Goal: Task Accomplishment & Management: Manage account settings

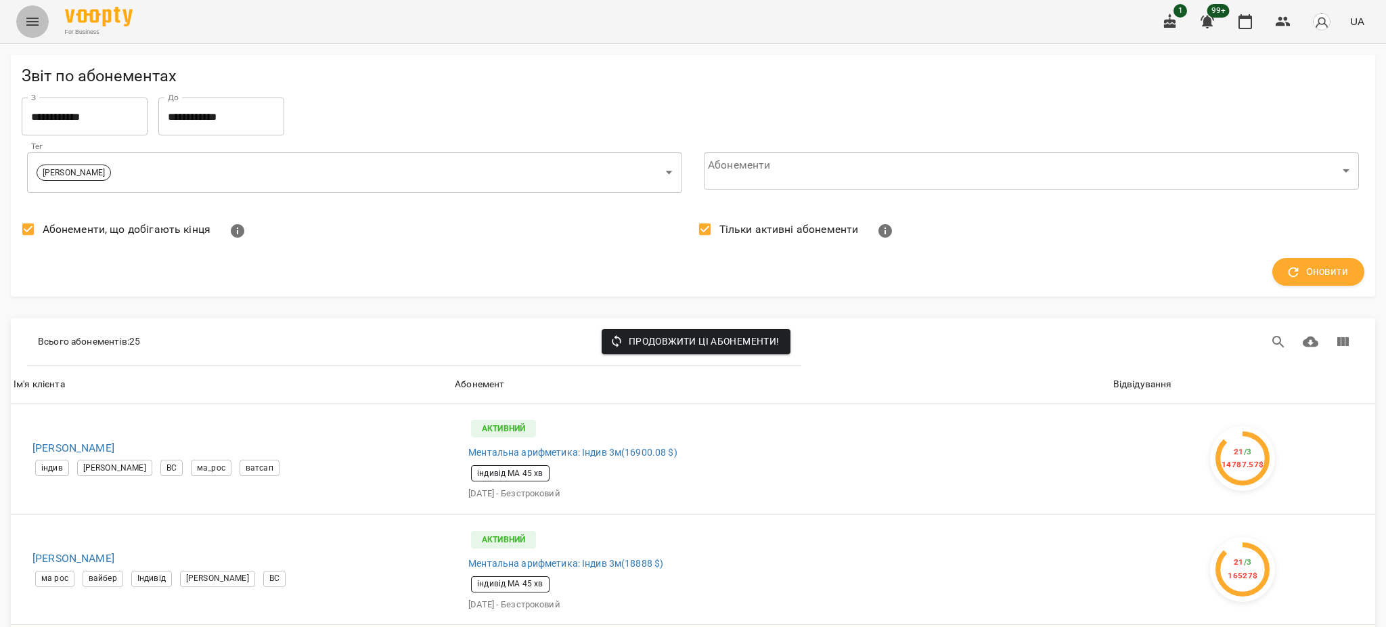
click at [34, 27] on icon "Menu" at bounding box center [32, 22] width 16 height 16
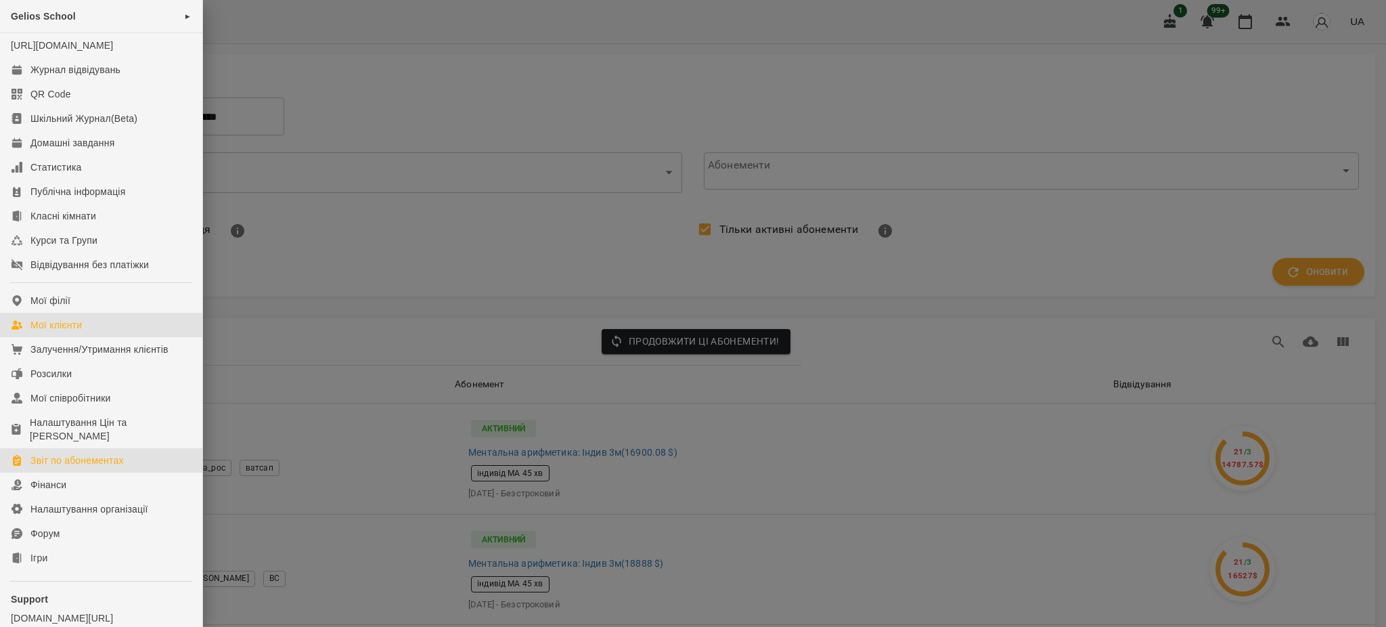
click at [69, 332] on div "Мої клієнти" at bounding box center [55, 325] width 51 height 14
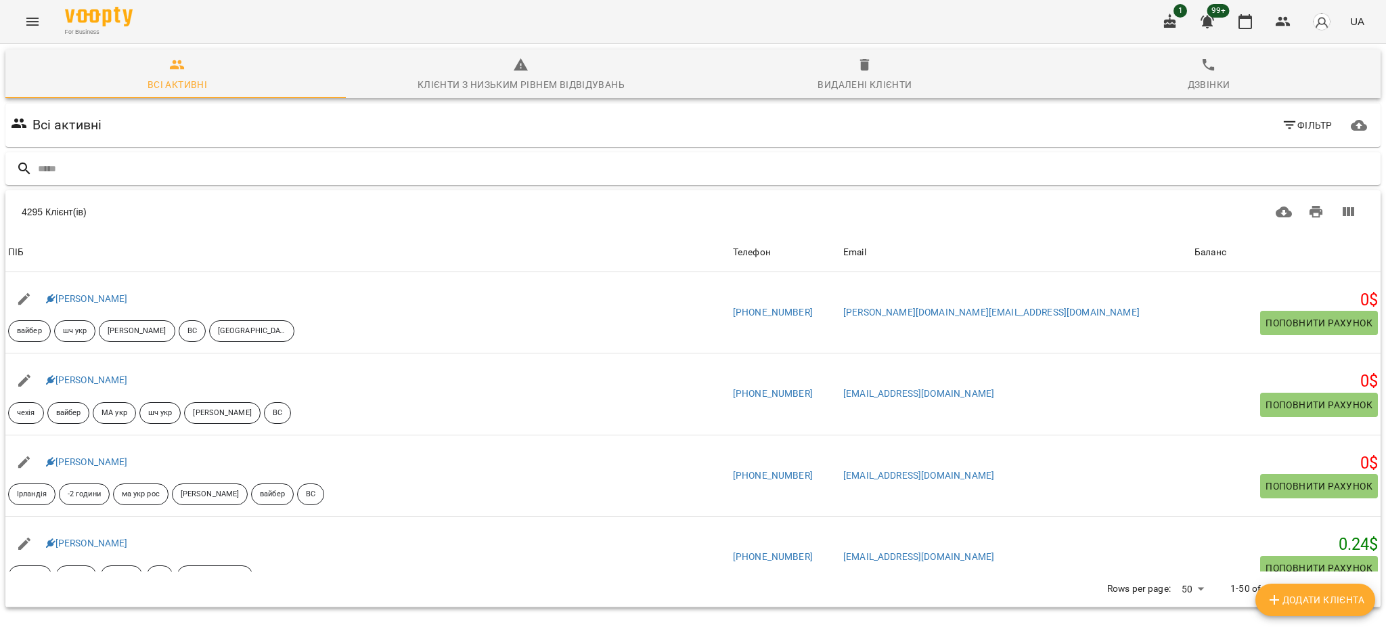
click at [855, 170] on input "text" at bounding box center [706, 169] width 1337 height 22
click at [1295, 127] on span "Фільтр" at bounding box center [1307, 125] width 51 height 16
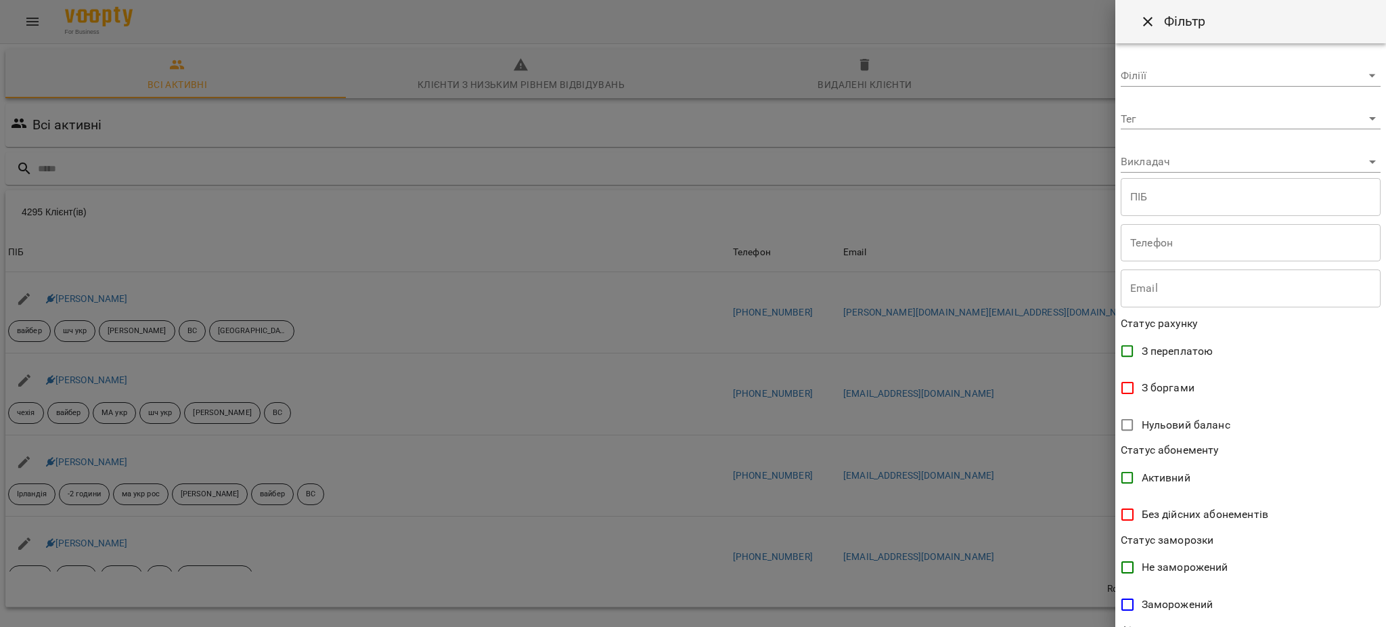
click at [1165, 114] on body "For Business 1 99+ UA Всі активні Клієнти з низьким рівнем відвідувань Видалені…" at bounding box center [693, 353] width 1386 height 707
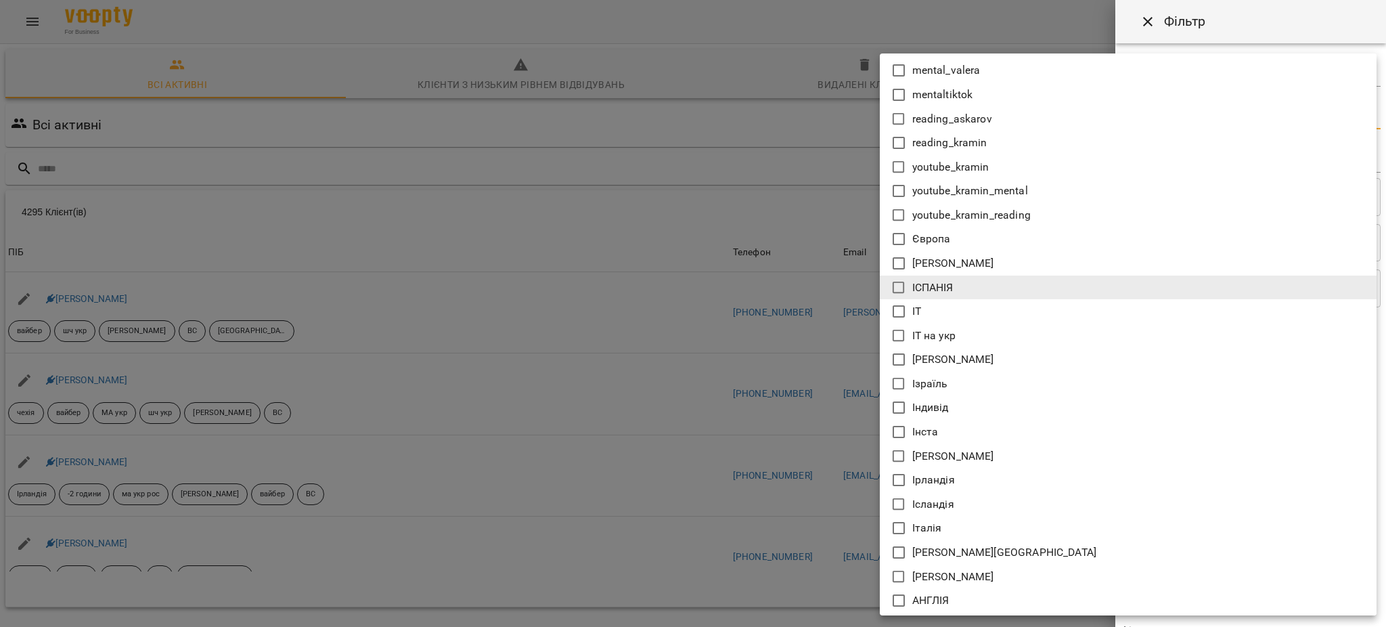
scroll to position [5554, 0]
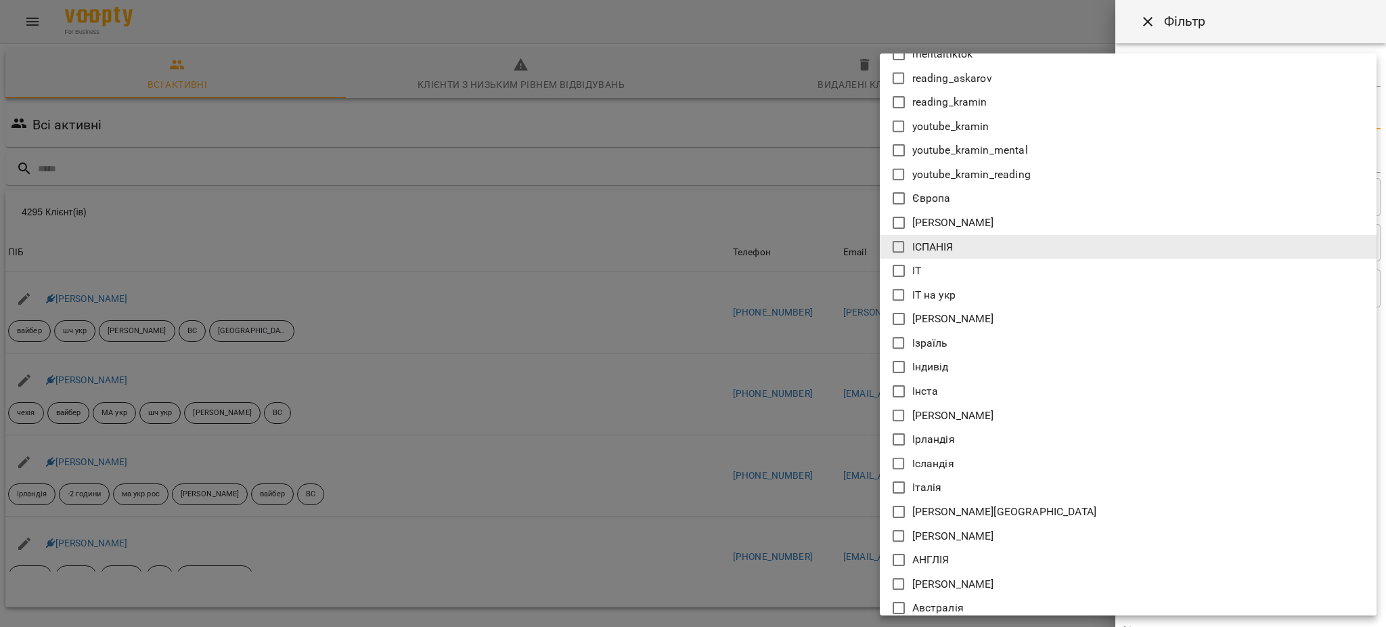
click at [946, 539] on p "[PERSON_NAME]" at bounding box center [953, 536] width 82 height 16
type input "**********"
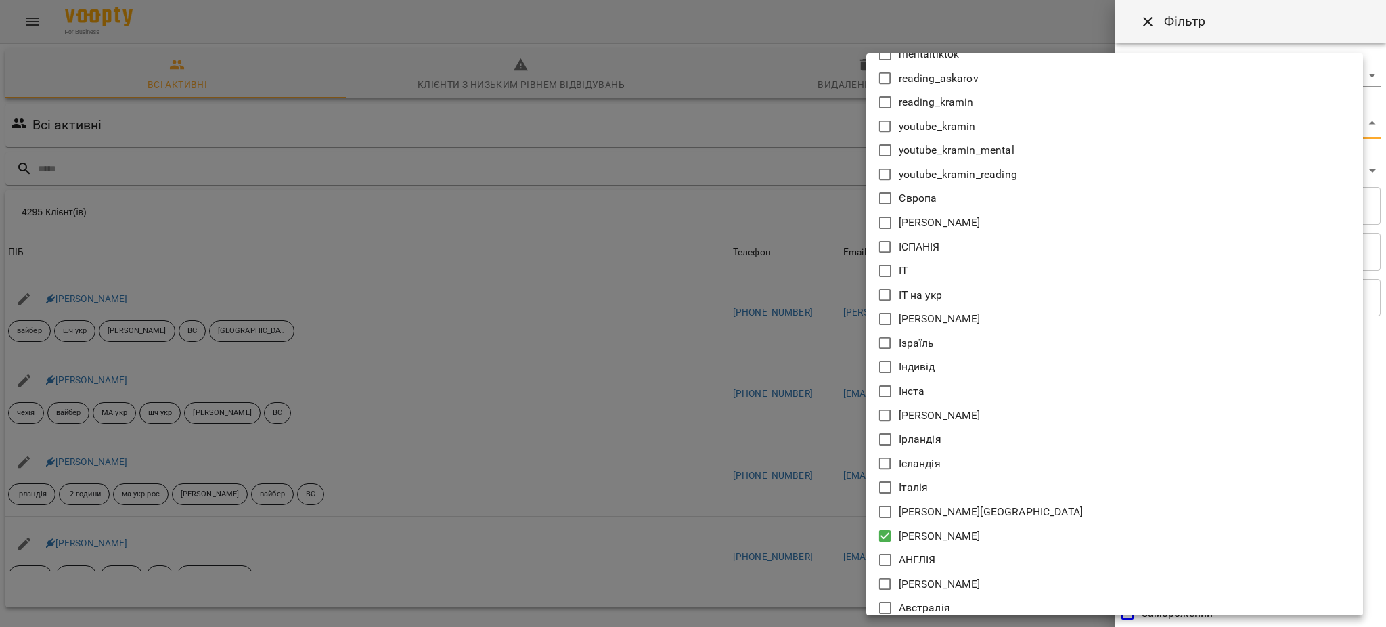
click at [742, 434] on div at bounding box center [693, 313] width 1386 height 627
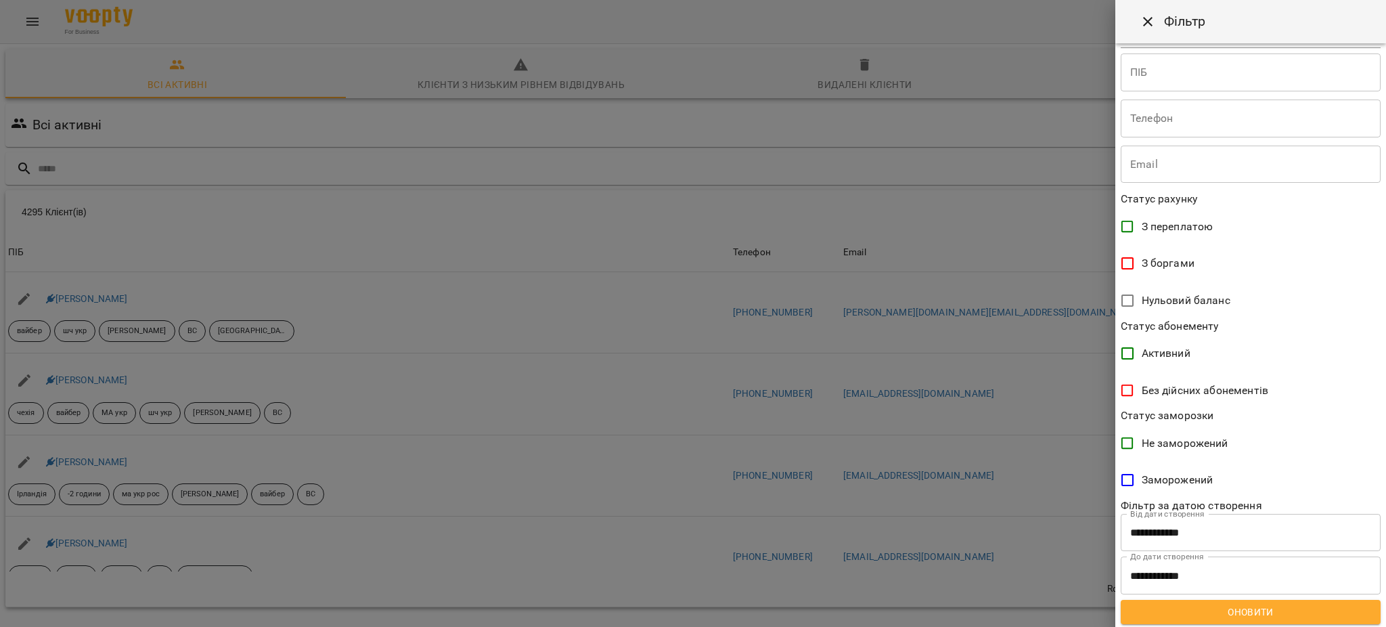
scroll to position [135, 0]
click at [1264, 610] on span "Оновити" at bounding box center [1250, 610] width 238 height 16
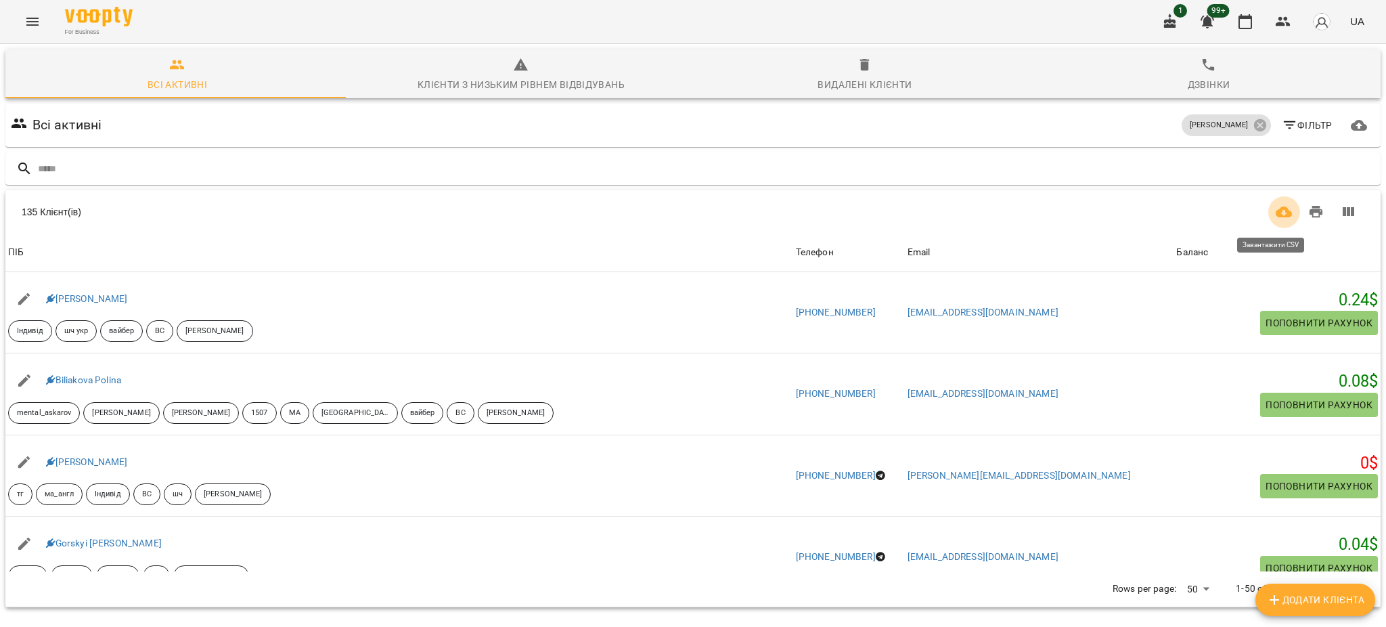
click at [1275, 209] on icon "Завантажити CSV" at bounding box center [1283, 212] width 16 height 16
click at [1292, 129] on span "Фільтр" at bounding box center [1307, 125] width 51 height 16
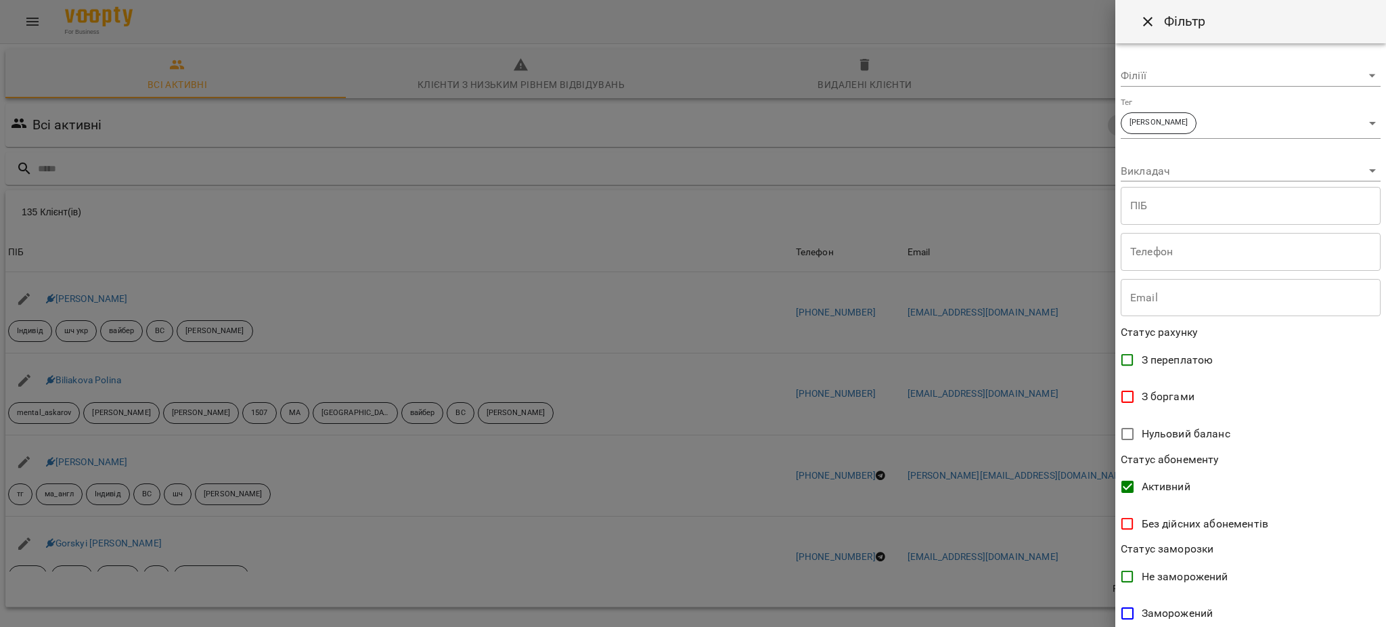
click at [705, 227] on div at bounding box center [693, 313] width 1386 height 627
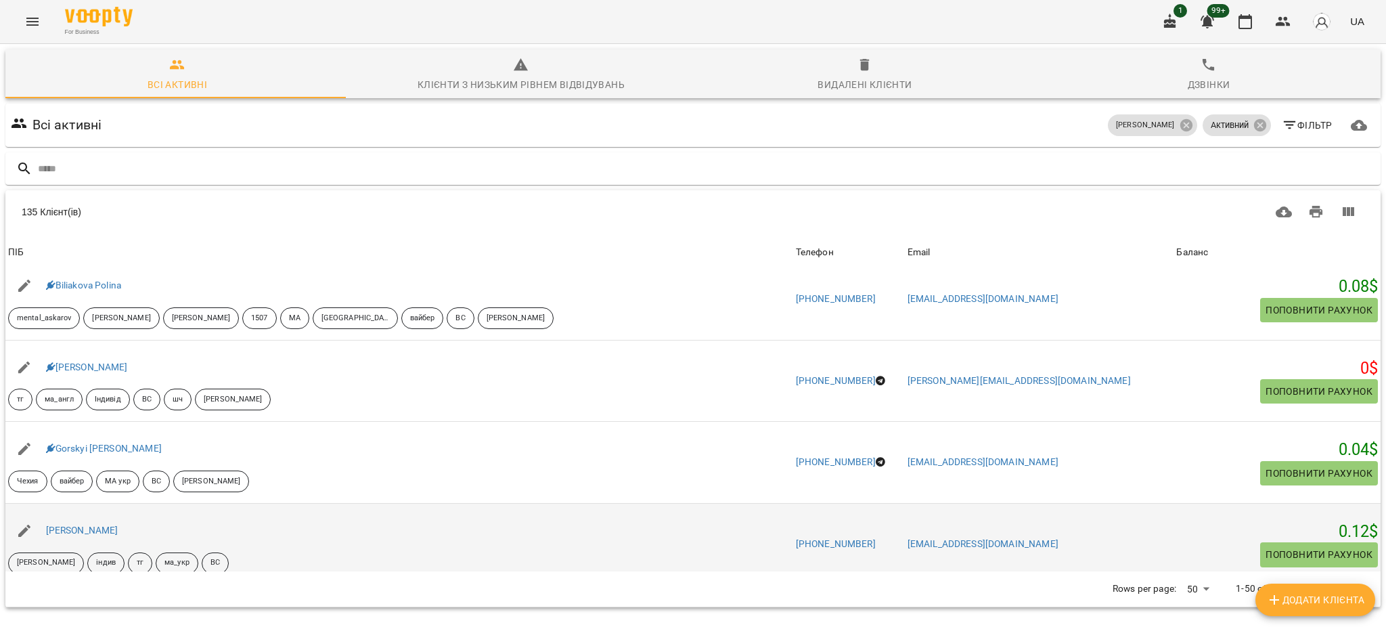
scroll to position [180, 0]
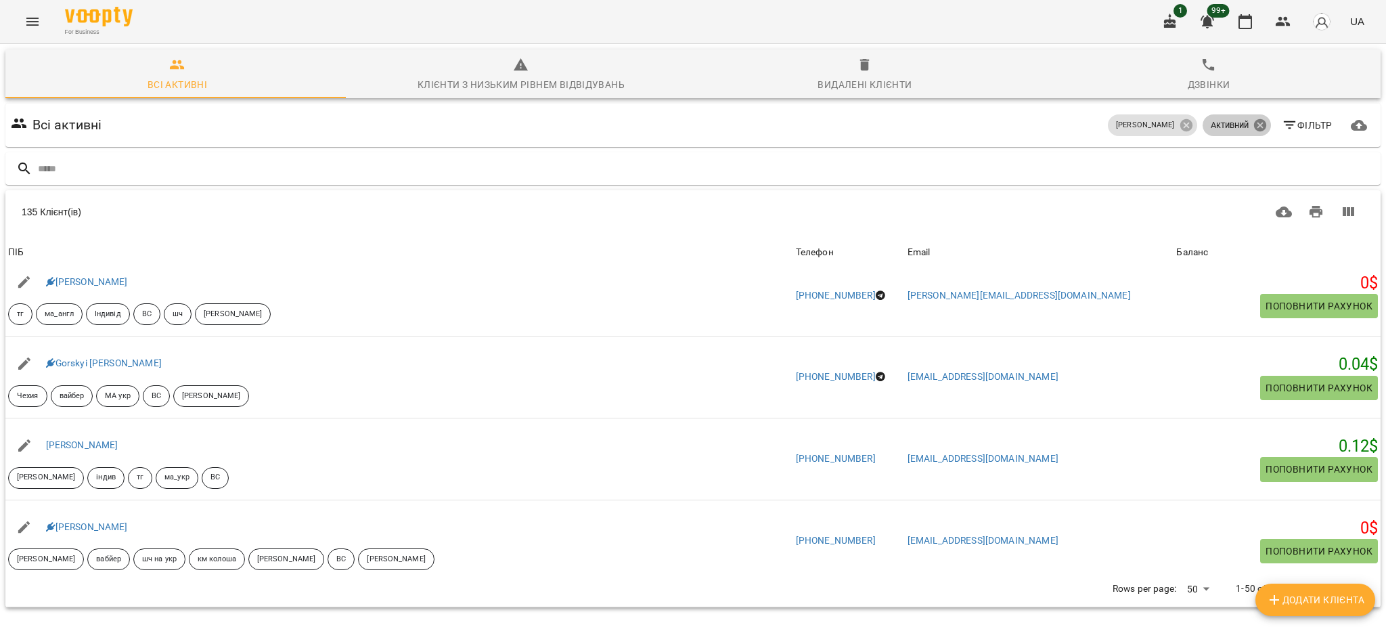
click at [1253, 119] on icon at bounding box center [1259, 125] width 12 height 12
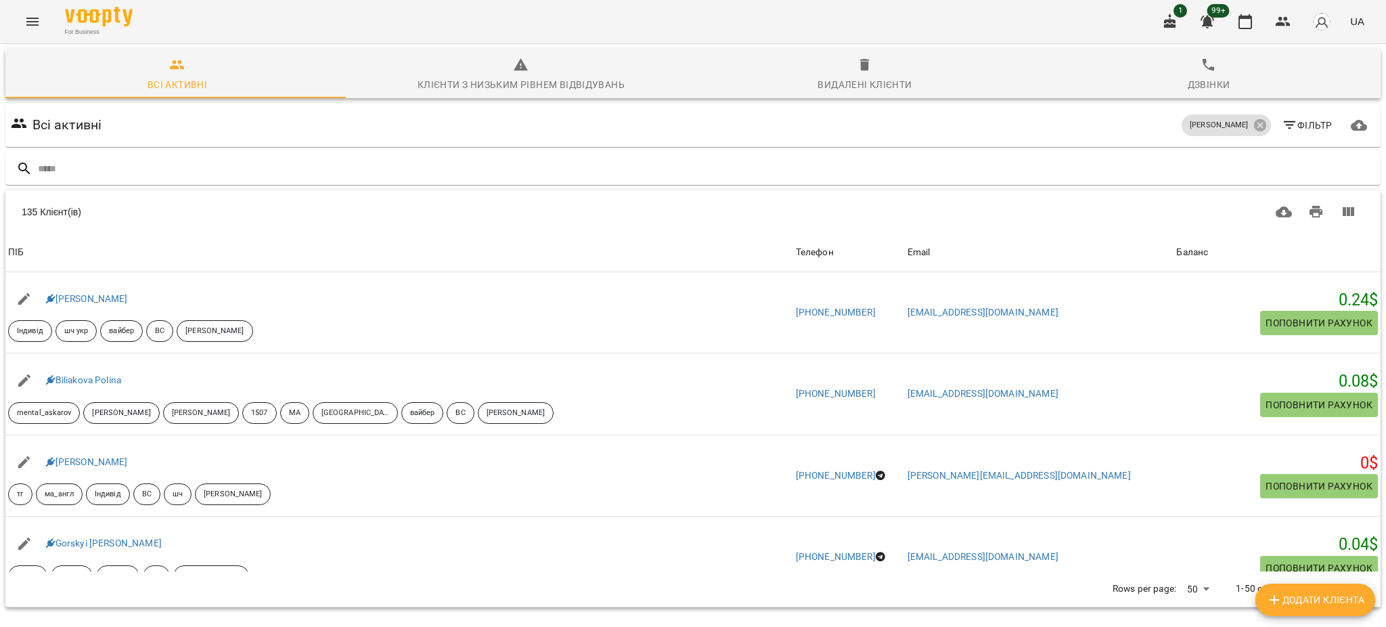
click at [1294, 117] on span "Фільтр" at bounding box center [1307, 125] width 51 height 16
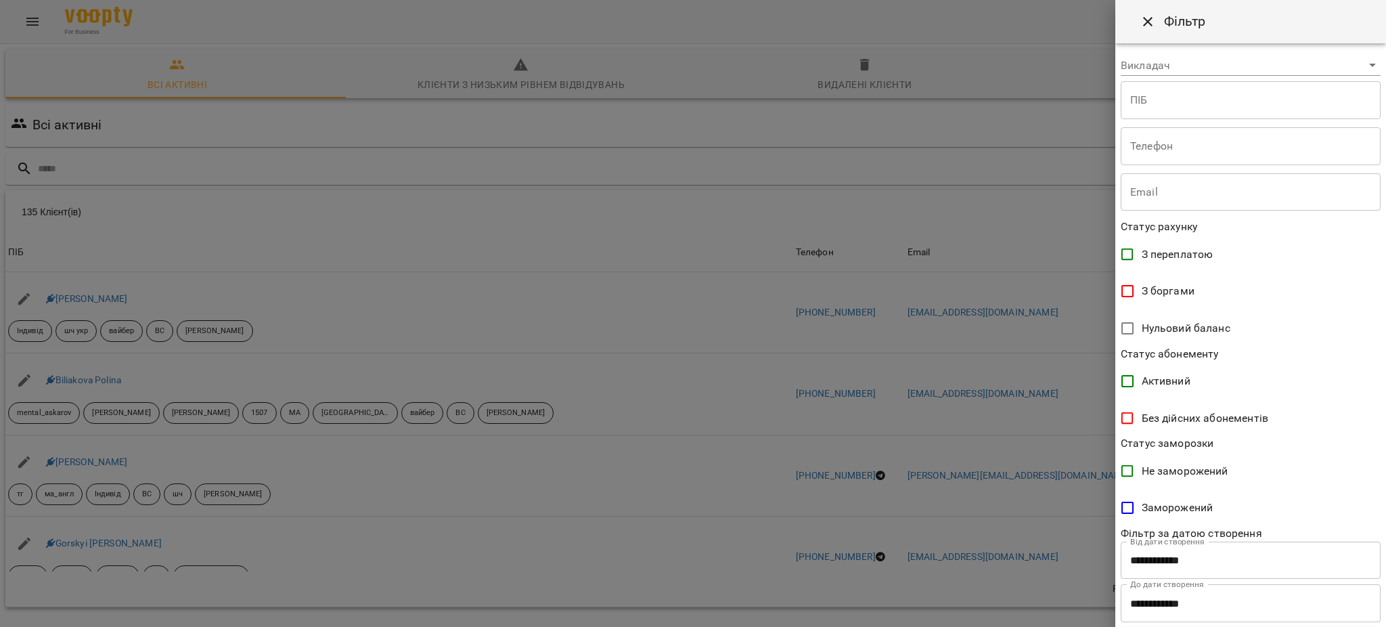
scroll to position [135, 0]
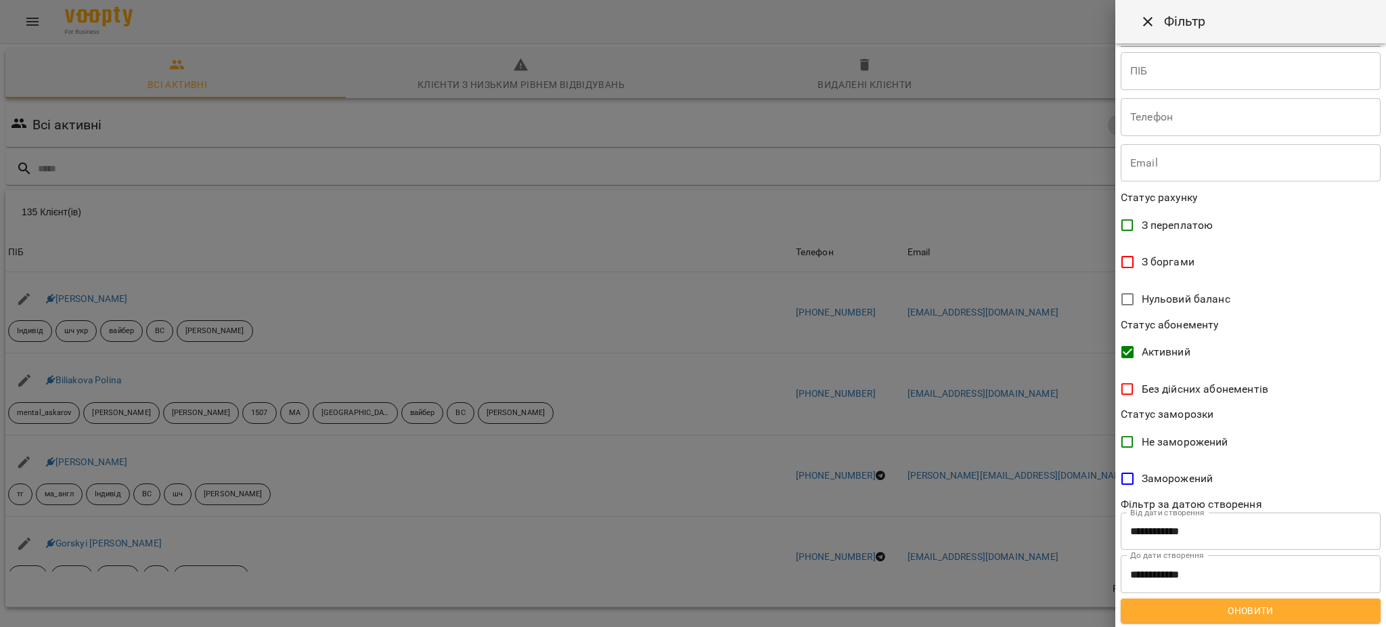
click at [1245, 608] on span "Оновити" at bounding box center [1250, 610] width 238 height 16
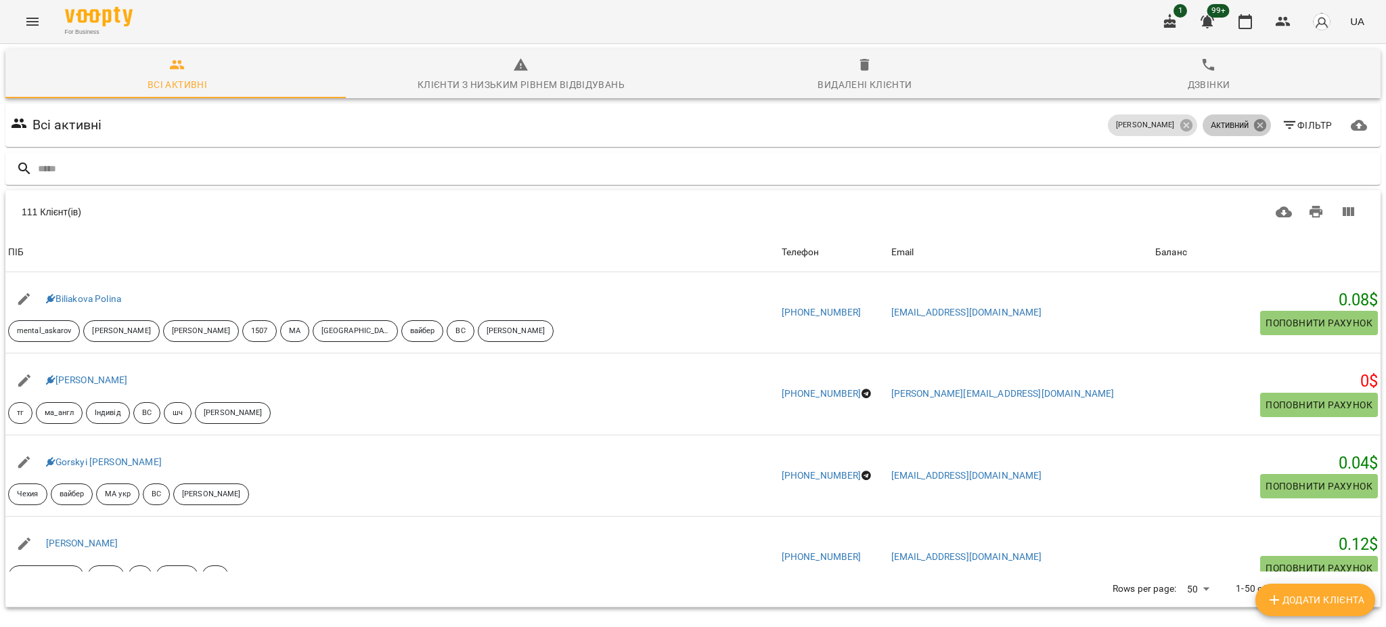
click at [1252, 118] on icon at bounding box center [1259, 125] width 15 height 15
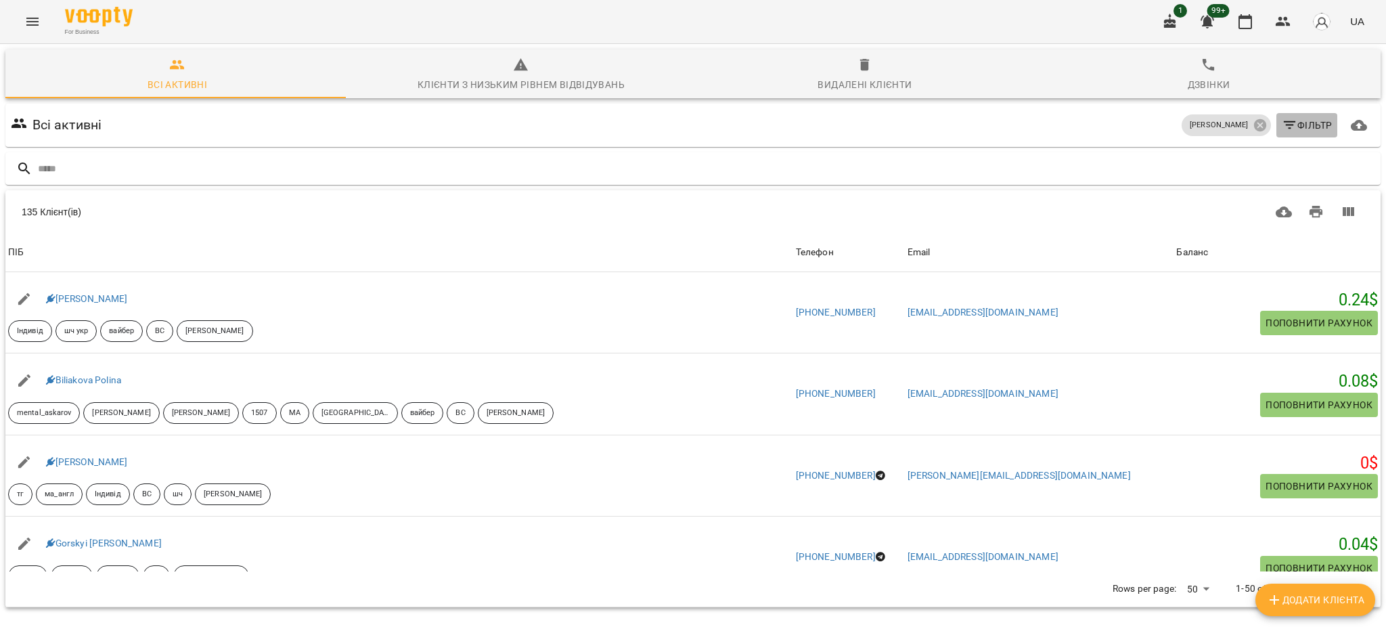
click at [1296, 117] on span "Фільтр" at bounding box center [1307, 125] width 51 height 16
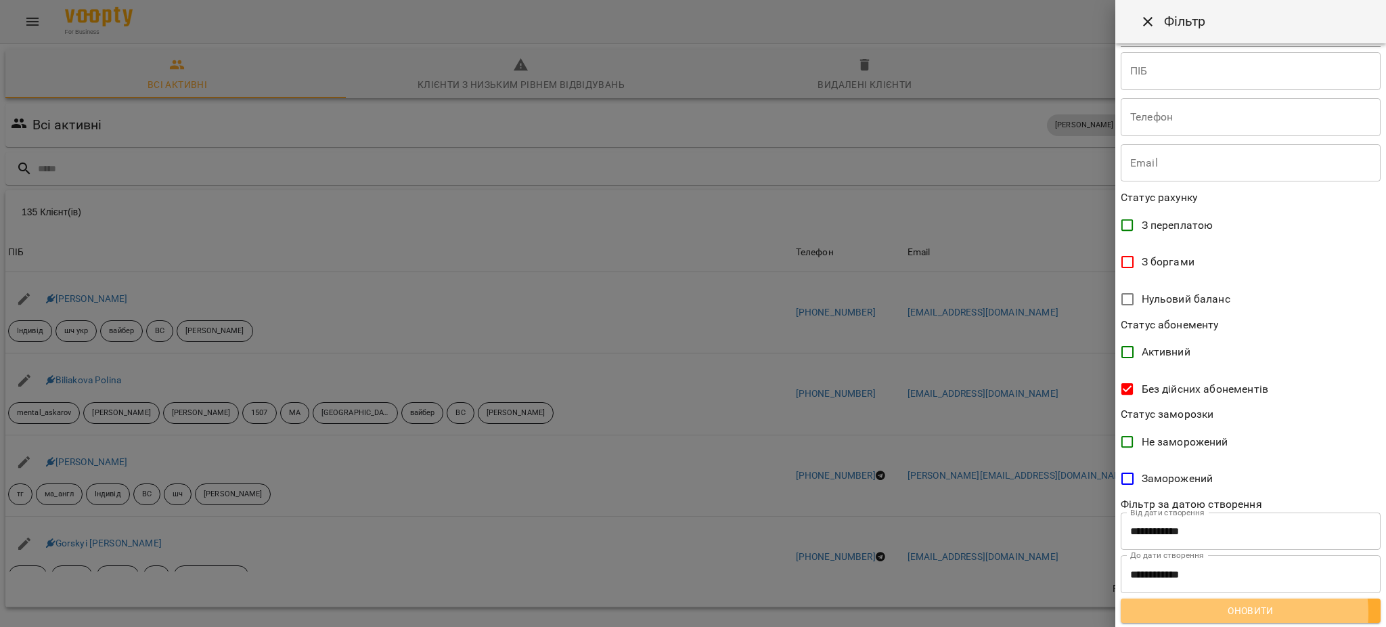
click at [1243, 612] on span "Оновити" at bounding box center [1250, 610] width 238 height 16
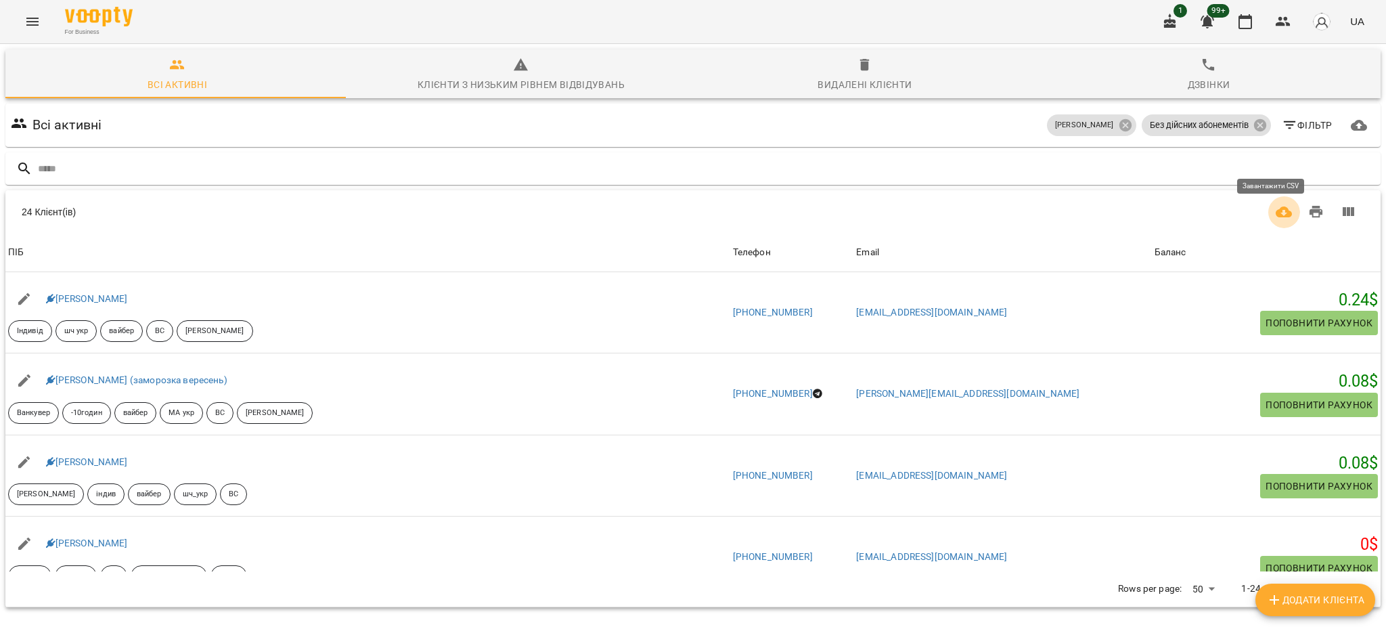
click at [1275, 206] on icon "Завантажити CSV" at bounding box center [1283, 211] width 16 height 11
click at [1118, 118] on icon at bounding box center [1125, 125] width 15 height 15
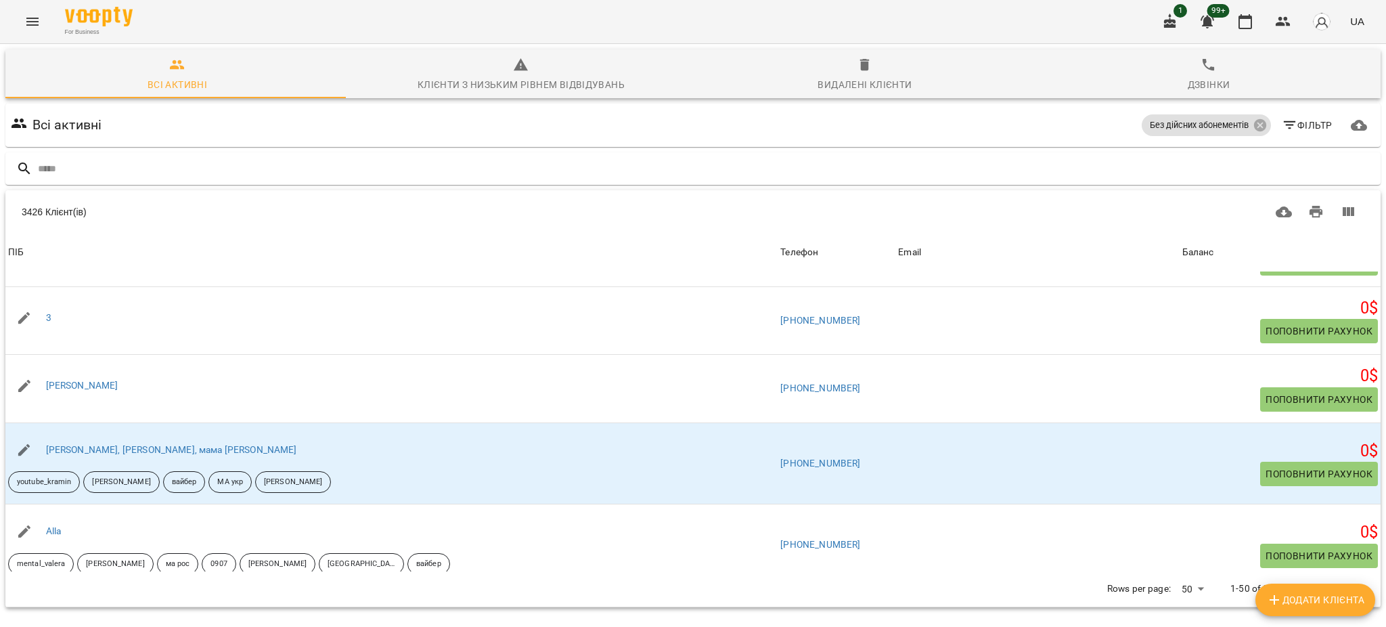
scroll to position [0, 0]
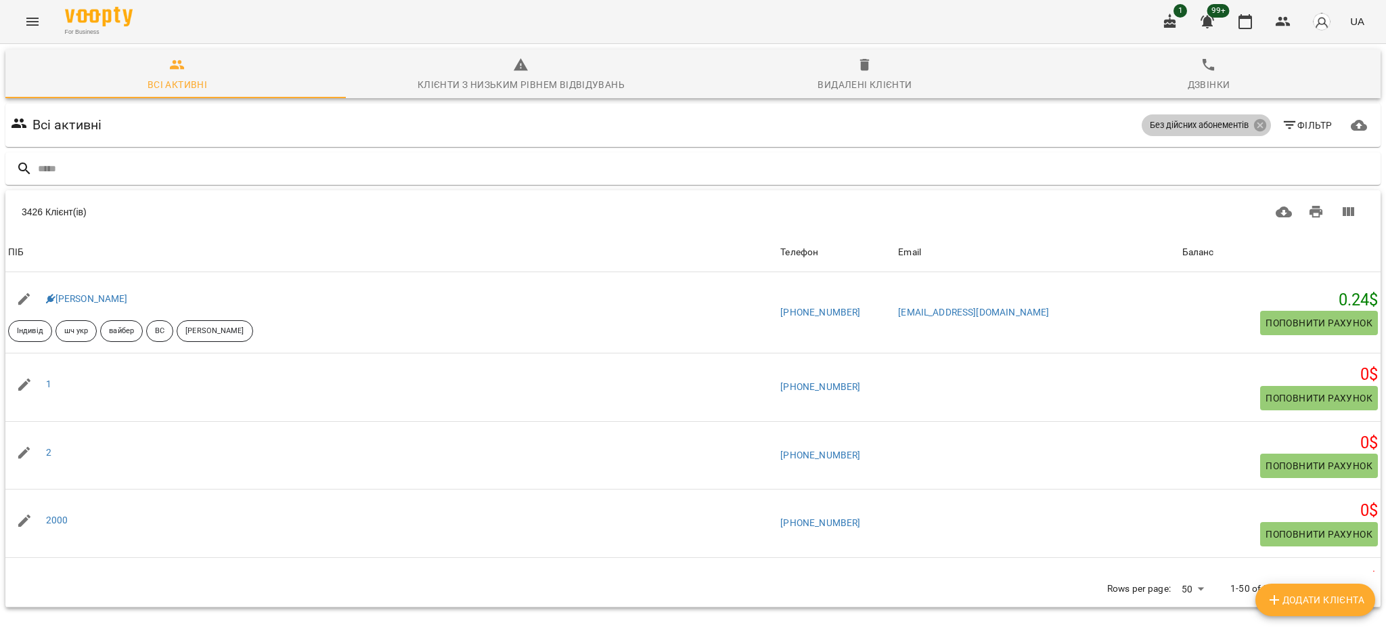
click at [1253, 119] on icon at bounding box center [1259, 125] width 12 height 12
